Goal: Task Accomplishment & Management: Manage account settings

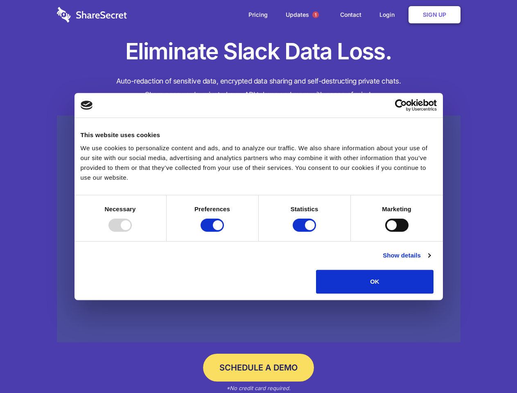
click at [132, 232] on div at bounding box center [119, 224] width 23 height 13
click at [224, 232] on input "Preferences" at bounding box center [211, 224] width 23 height 13
checkbox input "false"
click at [305, 232] on input "Statistics" at bounding box center [304, 224] width 23 height 13
checkbox input "false"
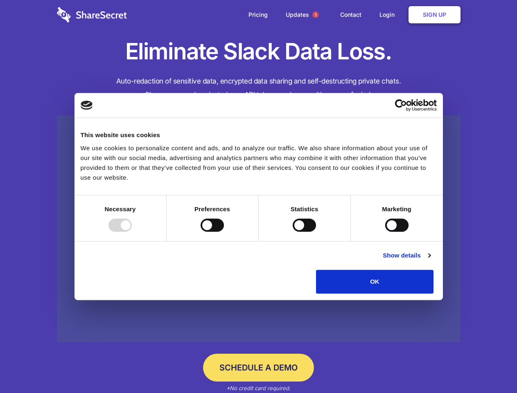
click at [385, 232] on input "Marketing" at bounding box center [396, 224] width 23 height 13
checkbox input "true"
